Goal: Information Seeking & Learning: Learn about a topic

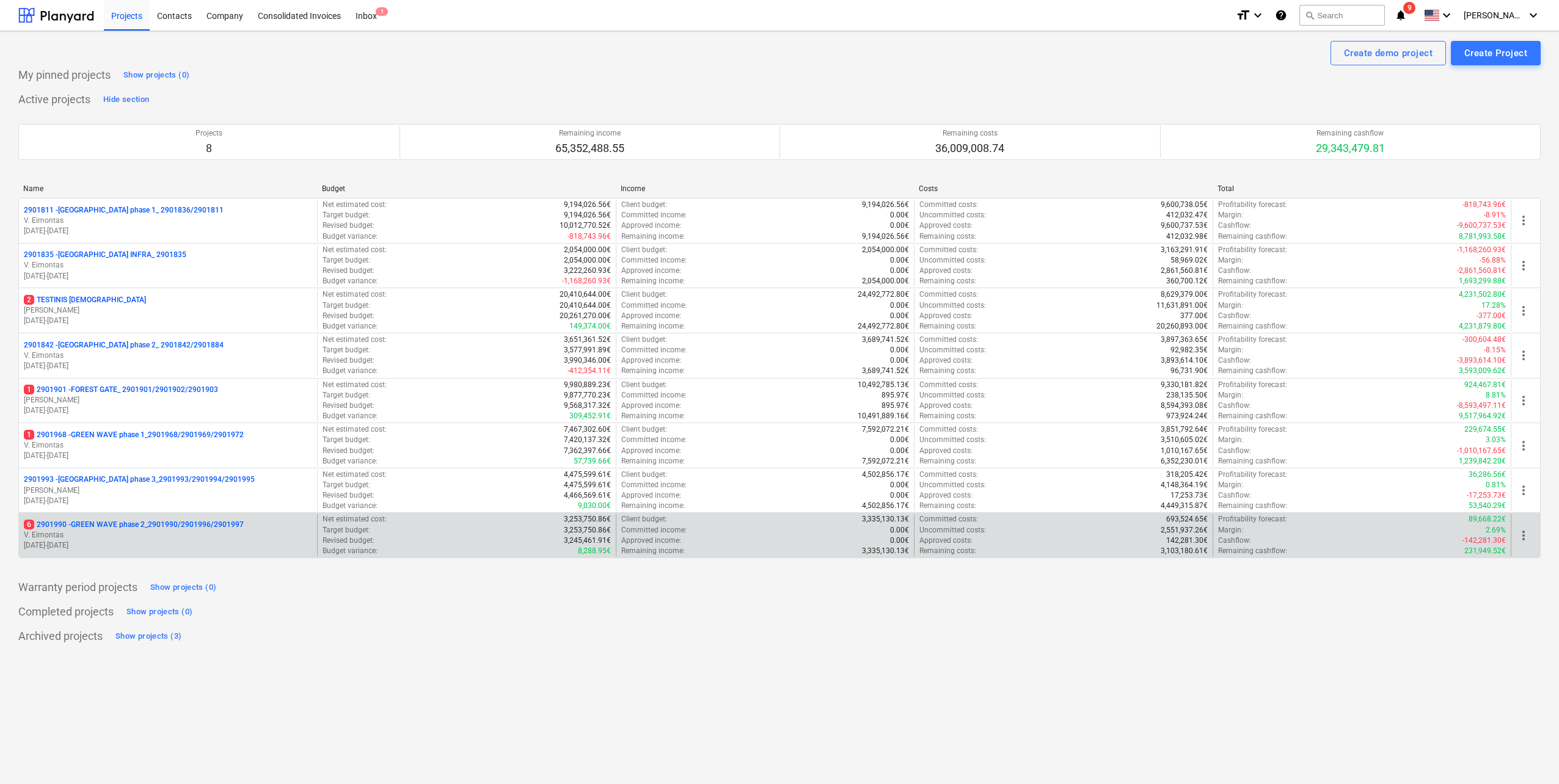
click at [196, 526] on p "6 2901990 - GREEN WAVE phase 2_2901990/2901996/2901997" at bounding box center [133, 524] width 220 height 10
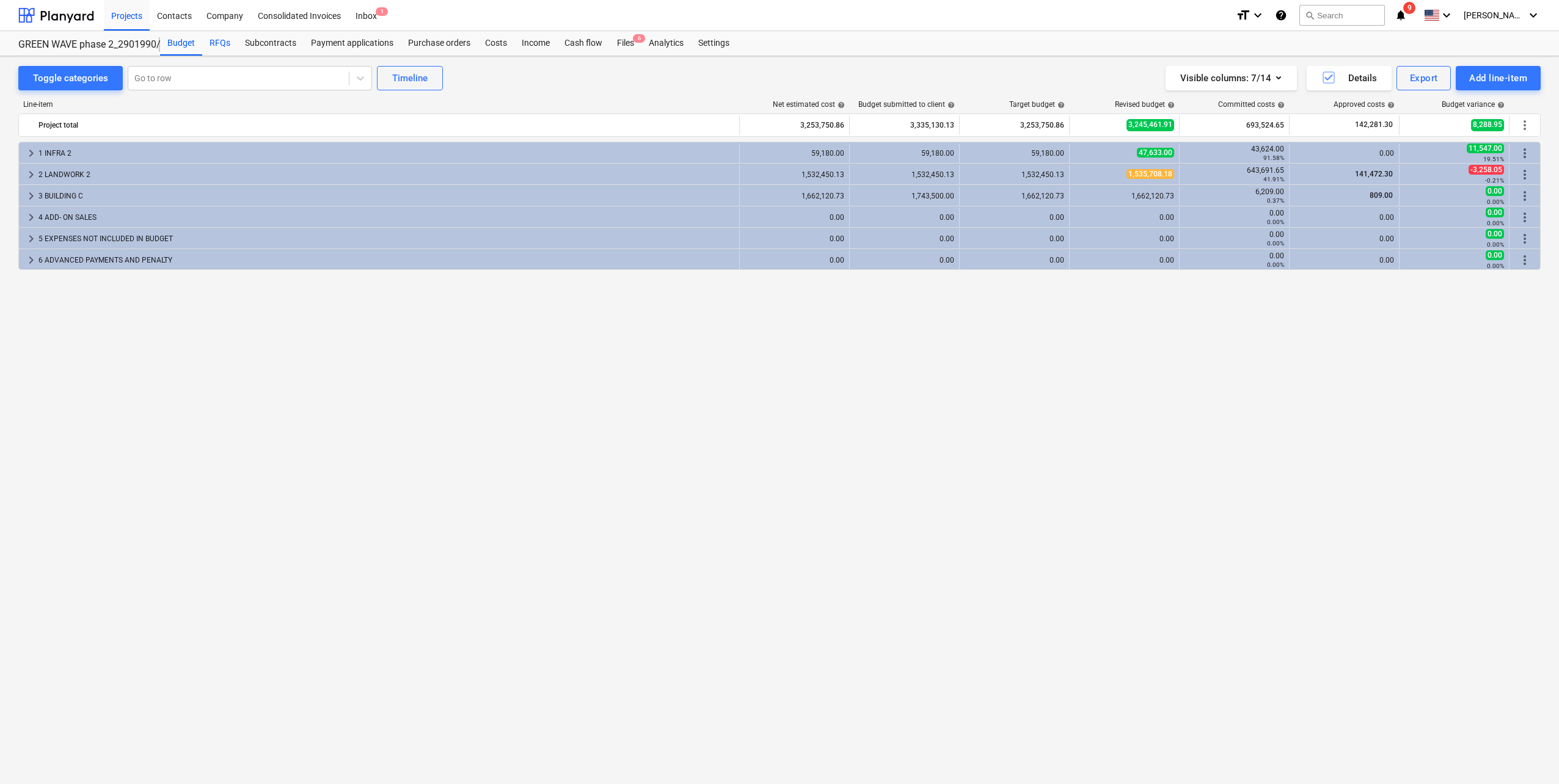
click at [224, 51] on div "RFQs" at bounding box center [219, 43] width 35 height 24
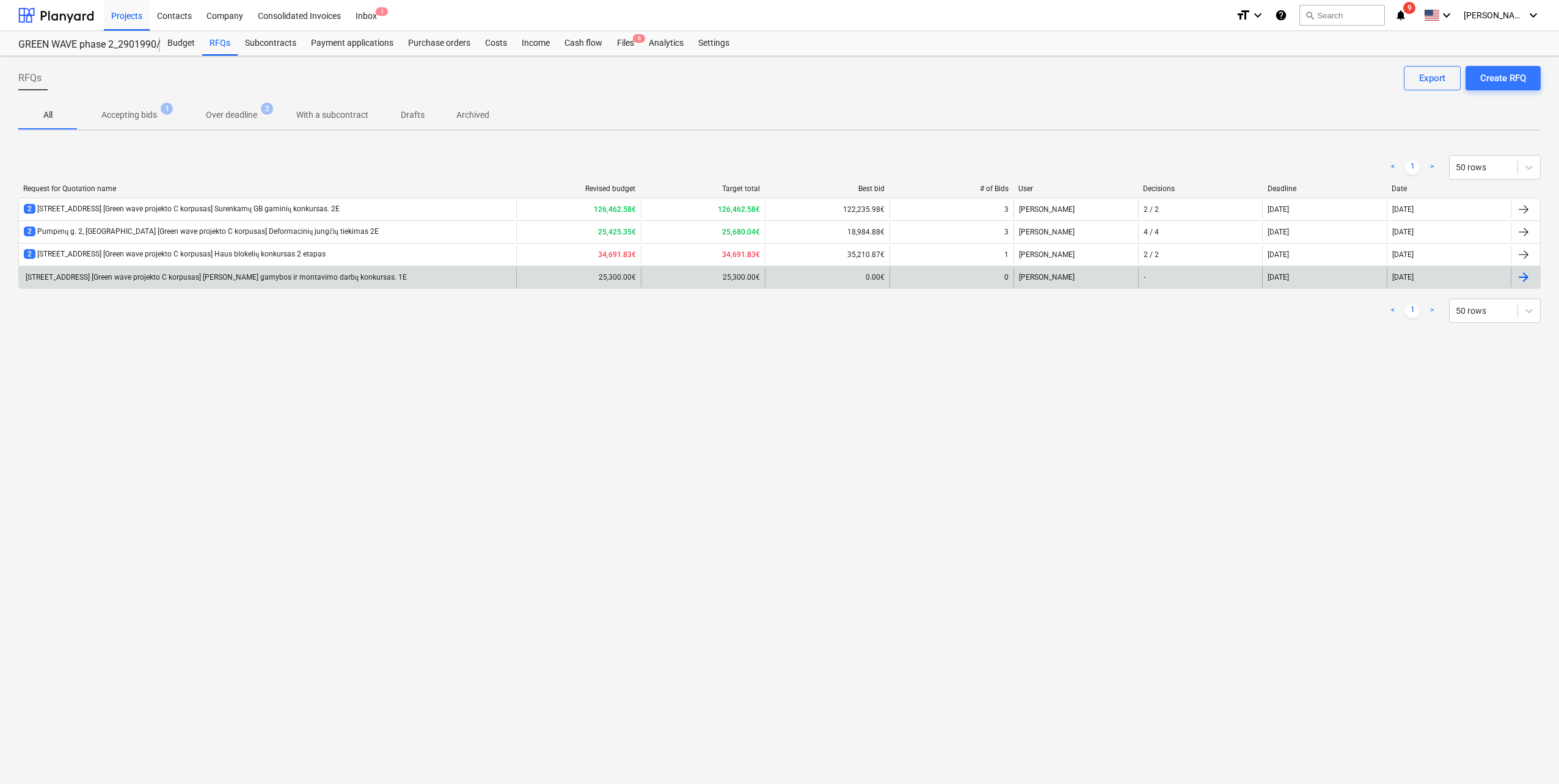
click at [288, 275] on div "[STREET_ADDRESS] [Green wave projekto C korpusas] [PERSON_NAME] gamybos ir mont…" at bounding box center [214, 278] width 383 height 9
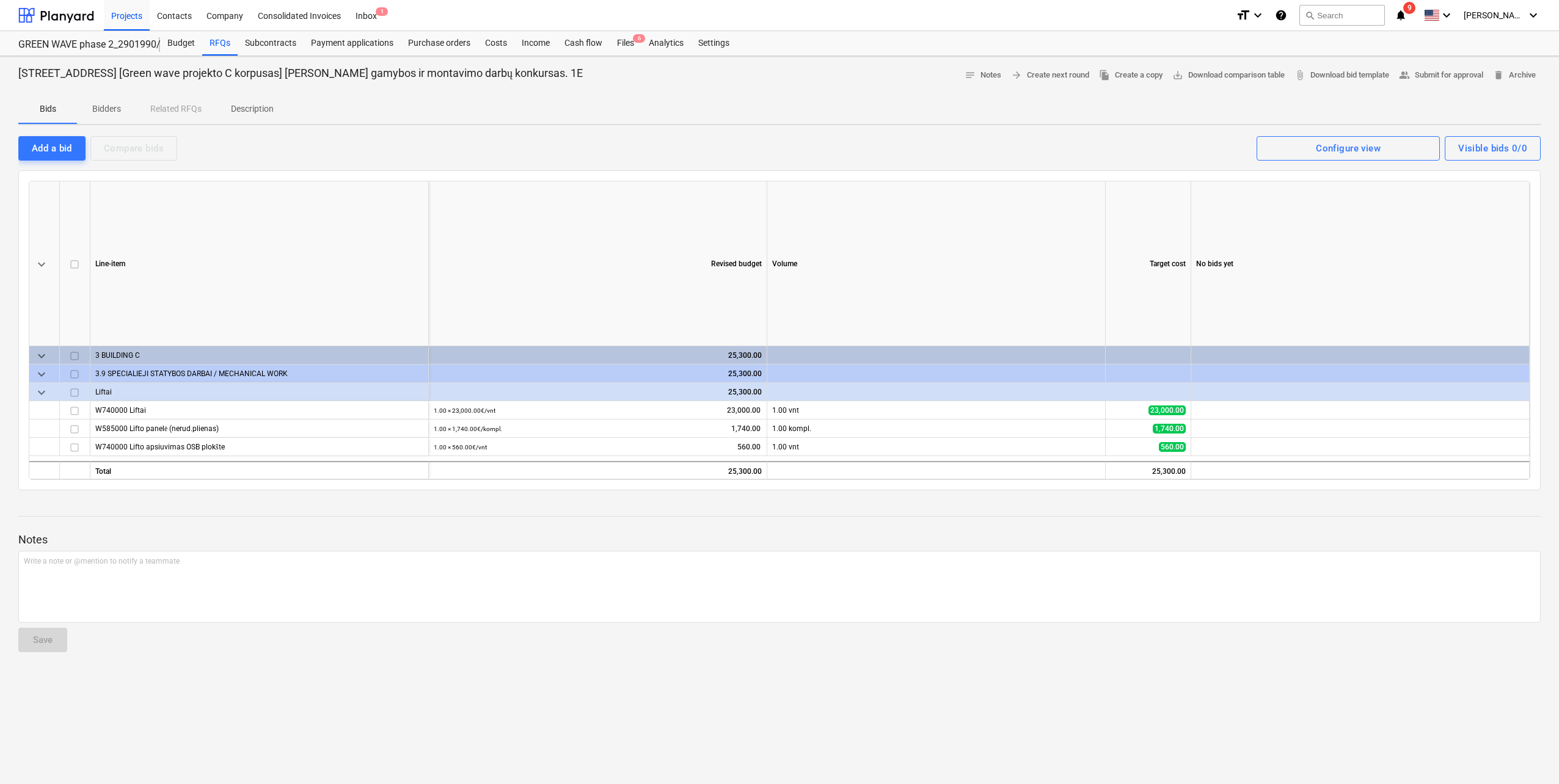
click at [93, 110] on p "Bidders" at bounding box center [106, 109] width 29 height 13
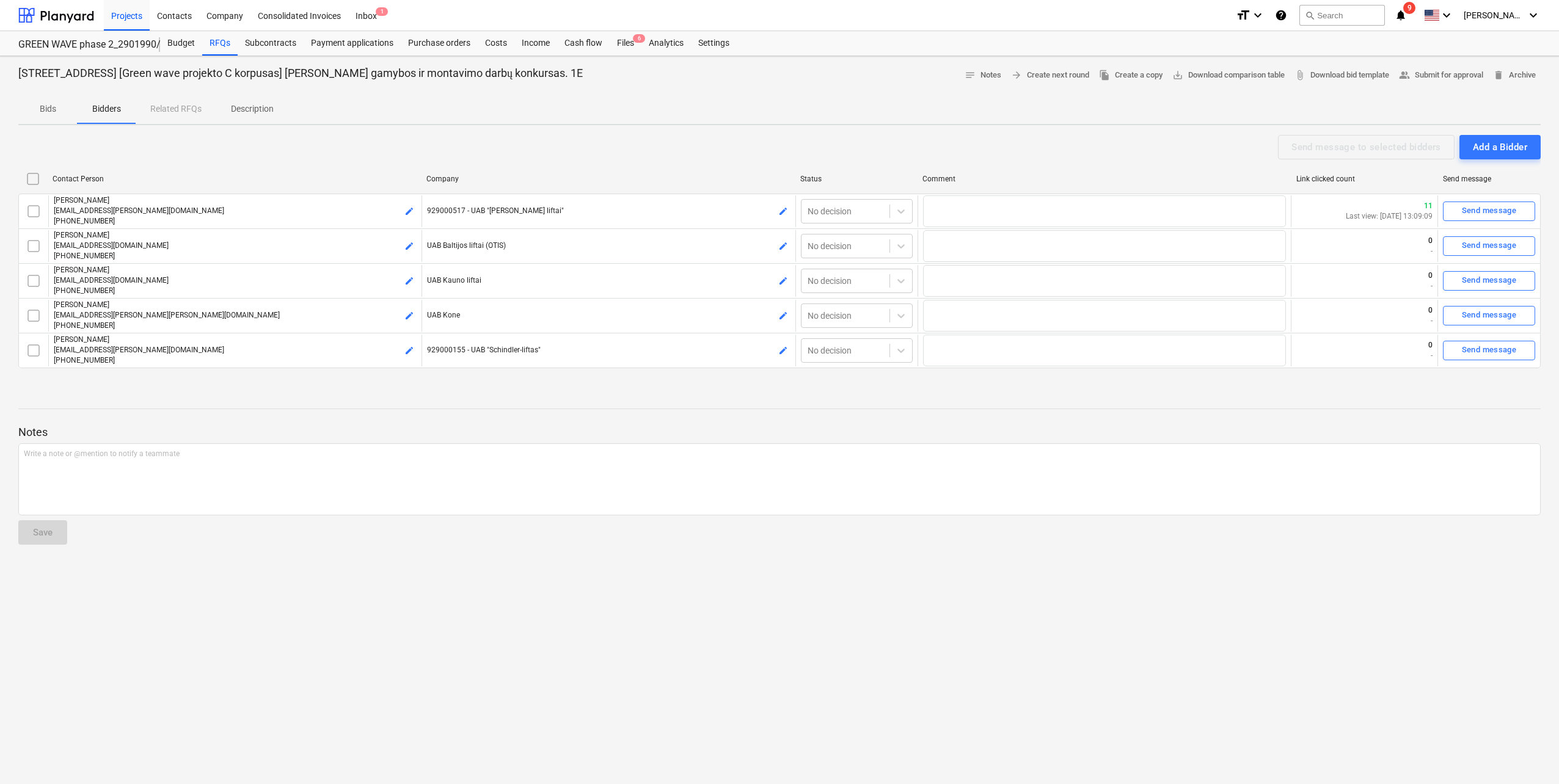
click at [260, 110] on p "Description" at bounding box center [252, 109] width 43 height 13
